Goal: Task Accomplishment & Management: Manage account settings

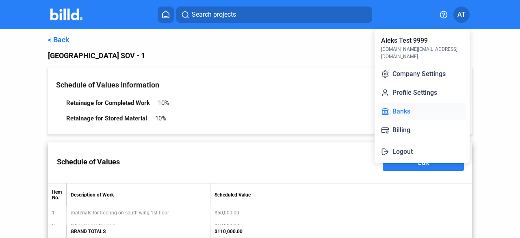
click at [405, 103] on button "Banks" at bounding box center [422, 111] width 89 height 16
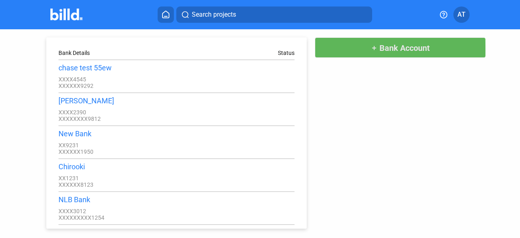
click at [388, 50] on span "Bank Account" at bounding box center [404, 48] width 50 height 10
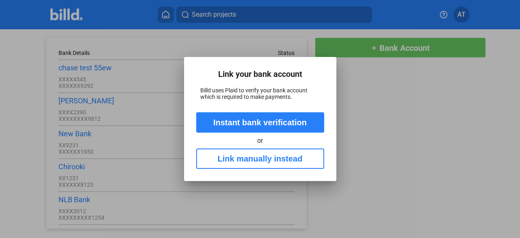
click at [267, 159] on button "Link manually instead" at bounding box center [260, 158] width 128 height 20
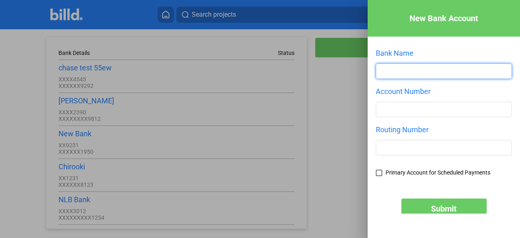
click at [444, 74] on input "text" at bounding box center [443, 71] width 135 height 15
type input "ButterFly"
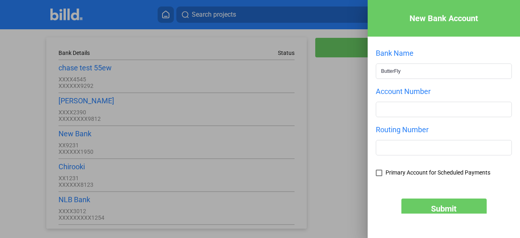
drag, startPoint x: 416, startPoint y: 119, endPoint x: 434, endPoint y: 108, distance: 20.6
click at [434, 108] on div "Account Number" at bounding box center [444, 106] width 136 height 38
click at [434, 108] on input "number" at bounding box center [443, 109] width 135 height 15
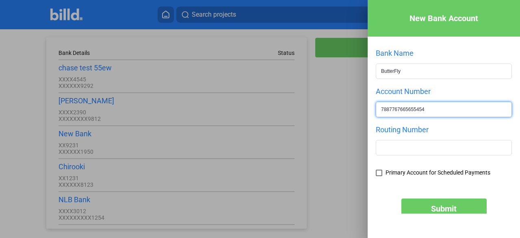
type input "7887767665655454"
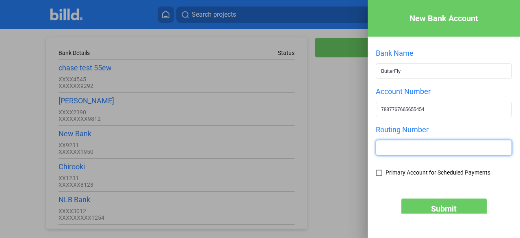
click at [392, 142] on input "text" at bounding box center [443, 147] width 135 height 15
type input "655555555"
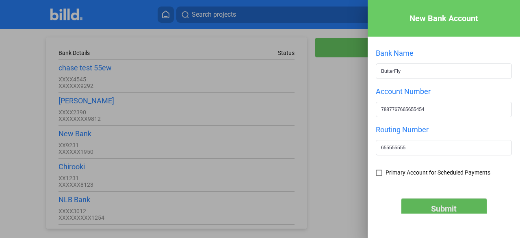
click at [425, 205] on button "Submit" at bounding box center [443, 208] width 85 height 20
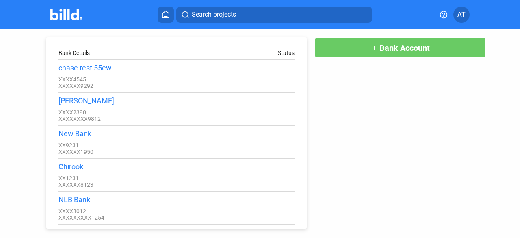
scroll to position [3680, 0]
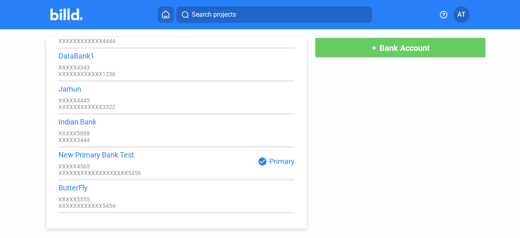
click at [381, 172] on div "Bank Details Status chase test 55ew XXXX4545 XXXXXX9292 [PERSON_NAME] XXXX2390 …" at bounding box center [260, 128] width 468 height 199
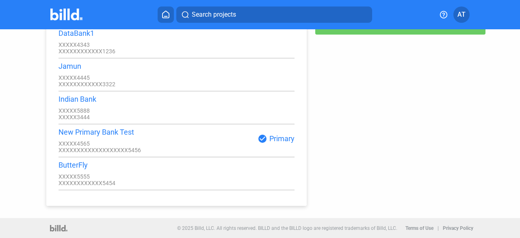
click at [444, 17] on icon at bounding box center [443, 14] width 7 height 7
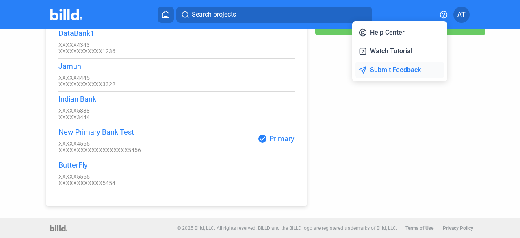
click at [369, 65] on button "Submit Feedback" at bounding box center [400, 70] width 89 height 16
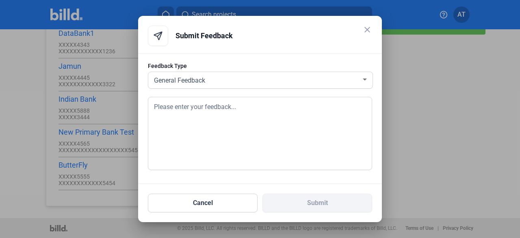
click at [265, 84] on div "General Feedback" at bounding box center [256, 79] width 209 height 11
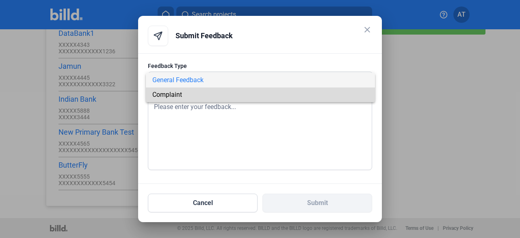
click at [250, 101] on span "Complaint" at bounding box center [260, 94] width 216 height 15
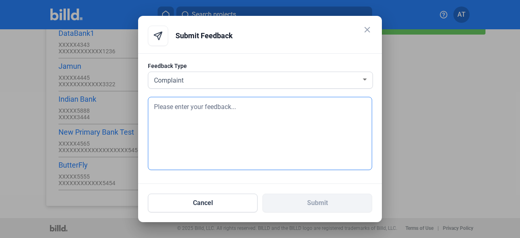
click at [257, 118] on textarea at bounding box center [260, 133] width 224 height 73
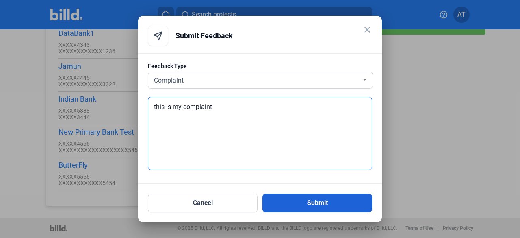
type textarea "this is my complaint"
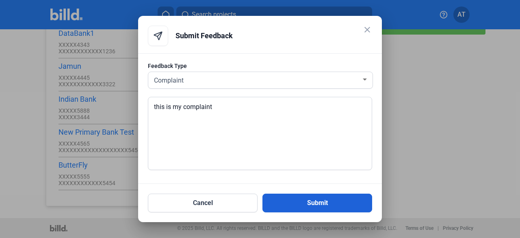
click at [300, 200] on button "Submit" at bounding box center [317, 202] width 110 height 19
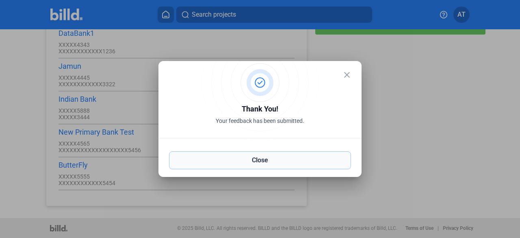
click at [325, 155] on button "Close" at bounding box center [260, 160] width 182 height 18
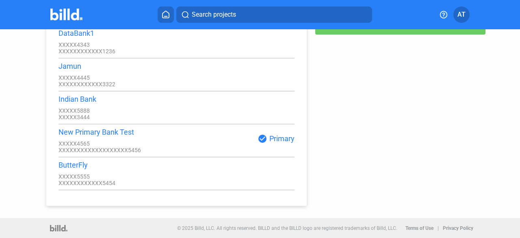
scroll to position [0, 0]
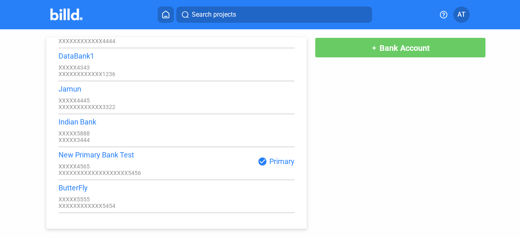
click at [444, 14] on icon at bounding box center [443, 14] width 7 height 7
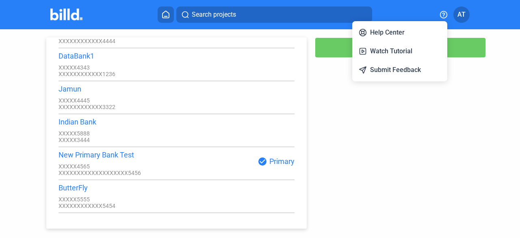
click at [401, 130] on div at bounding box center [260, 119] width 520 height 238
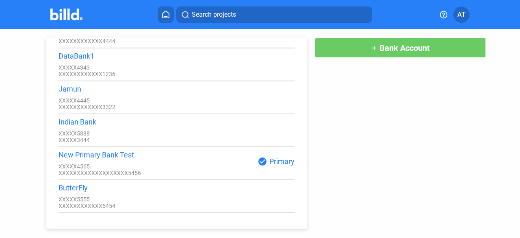
click at [442, 11] on icon at bounding box center [444, 15] width 8 height 8
